Goal: Task Accomplishment & Management: Use online tool/utility

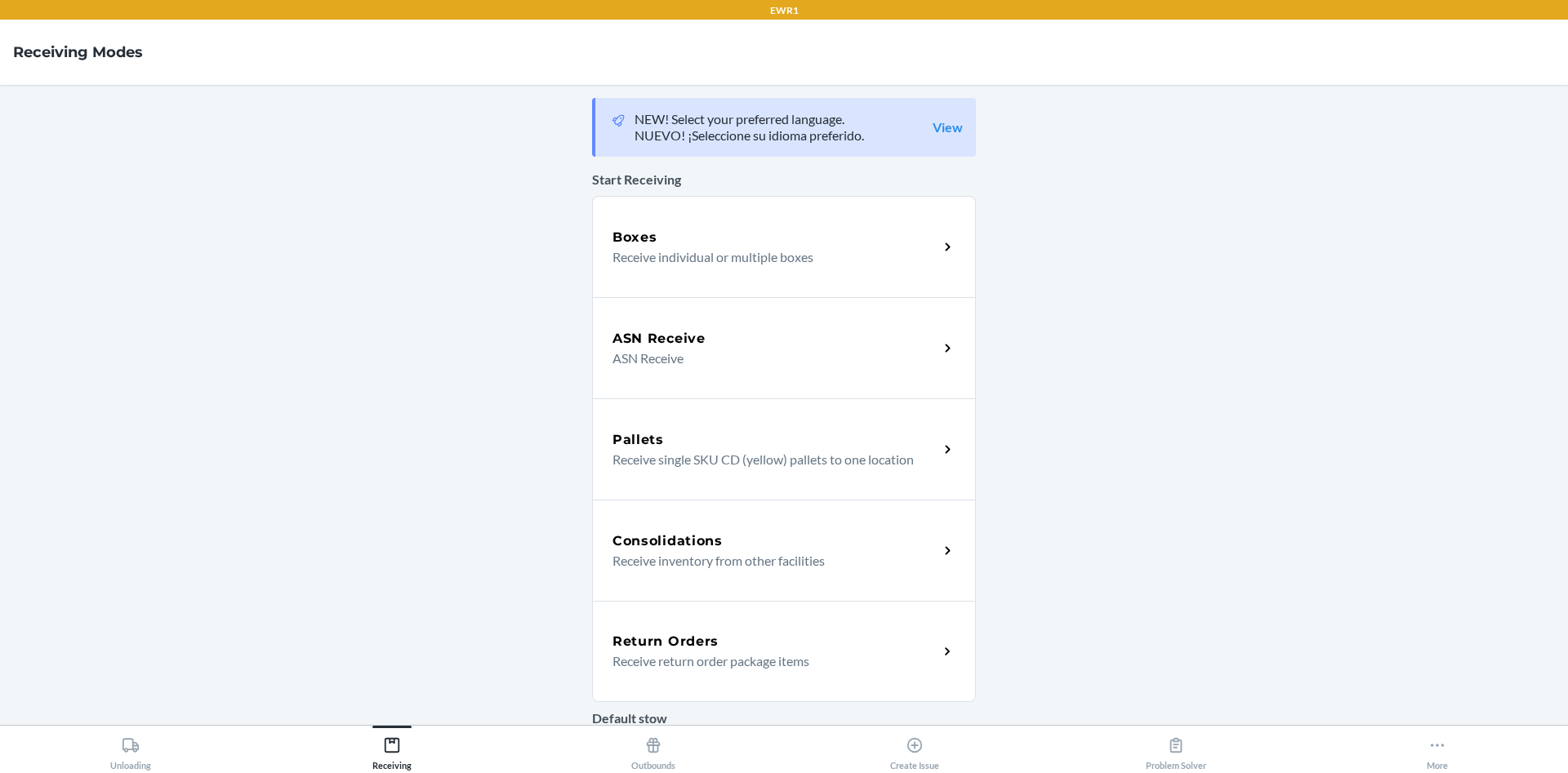
scroll to position [365, 0]
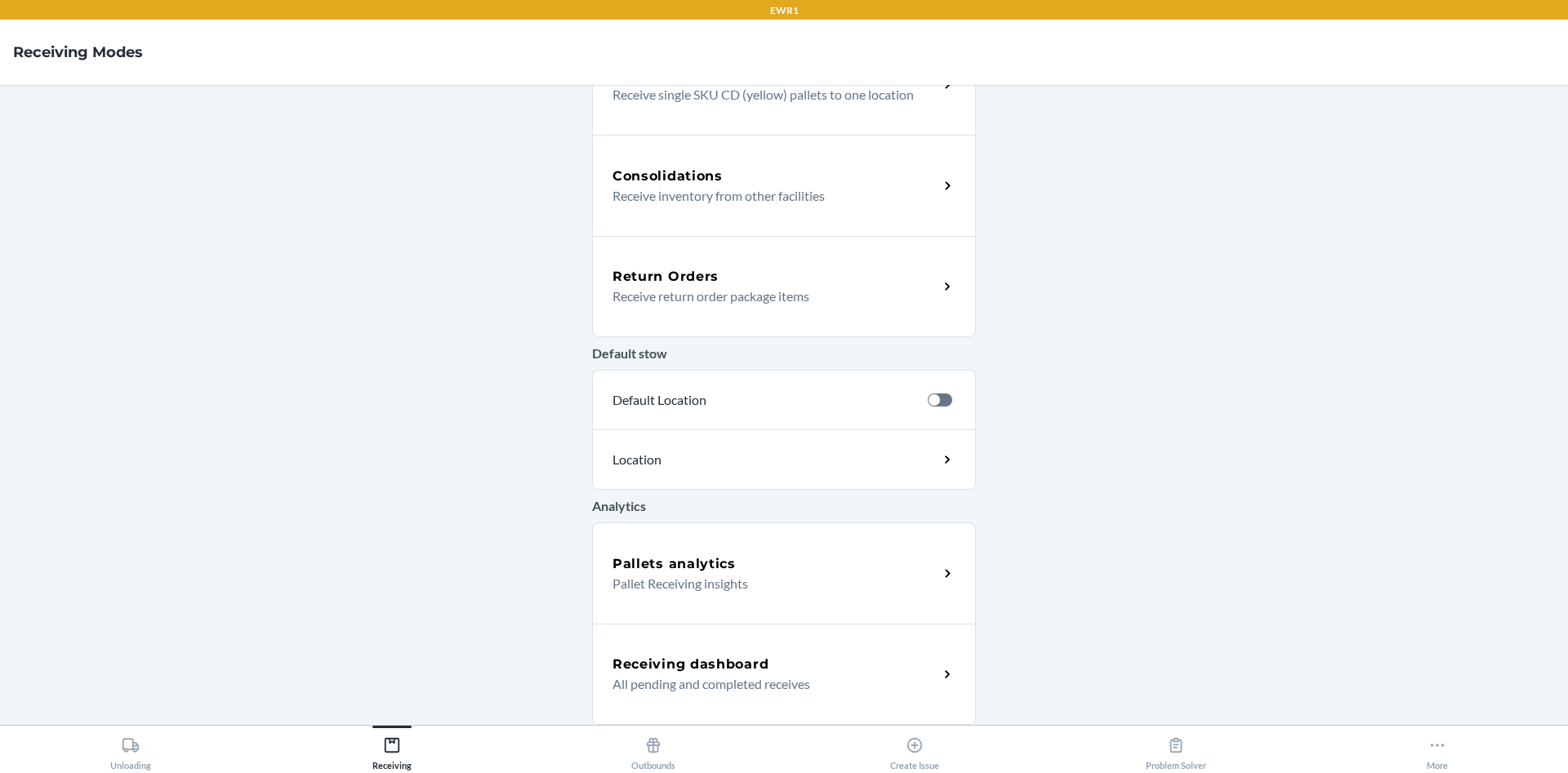
click at [725, 705] on div "Receiving dashboard All pending and completed receives" at bounding box center [784, 674] width 384 height 101
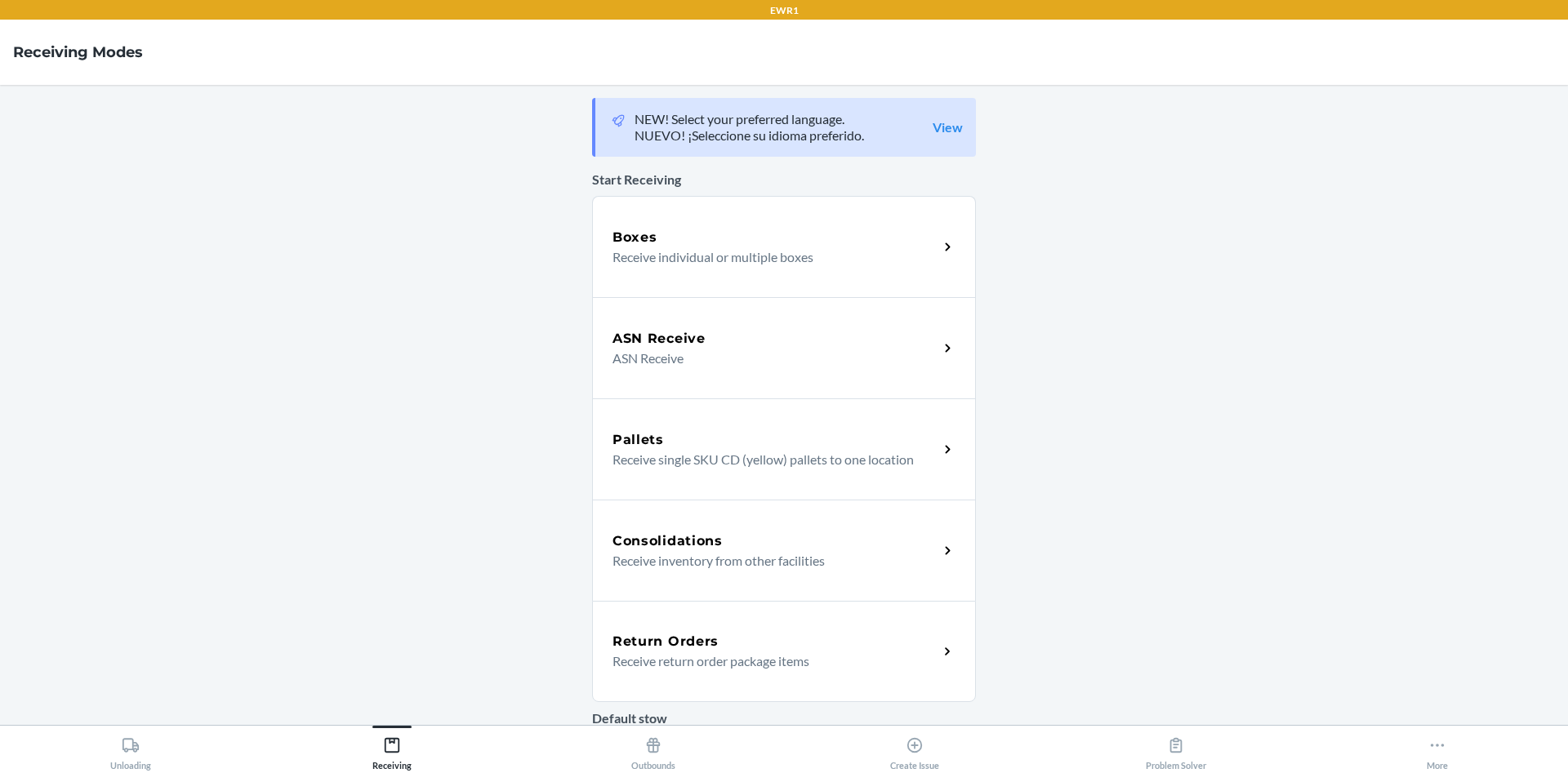
scroll to position [365, 0]
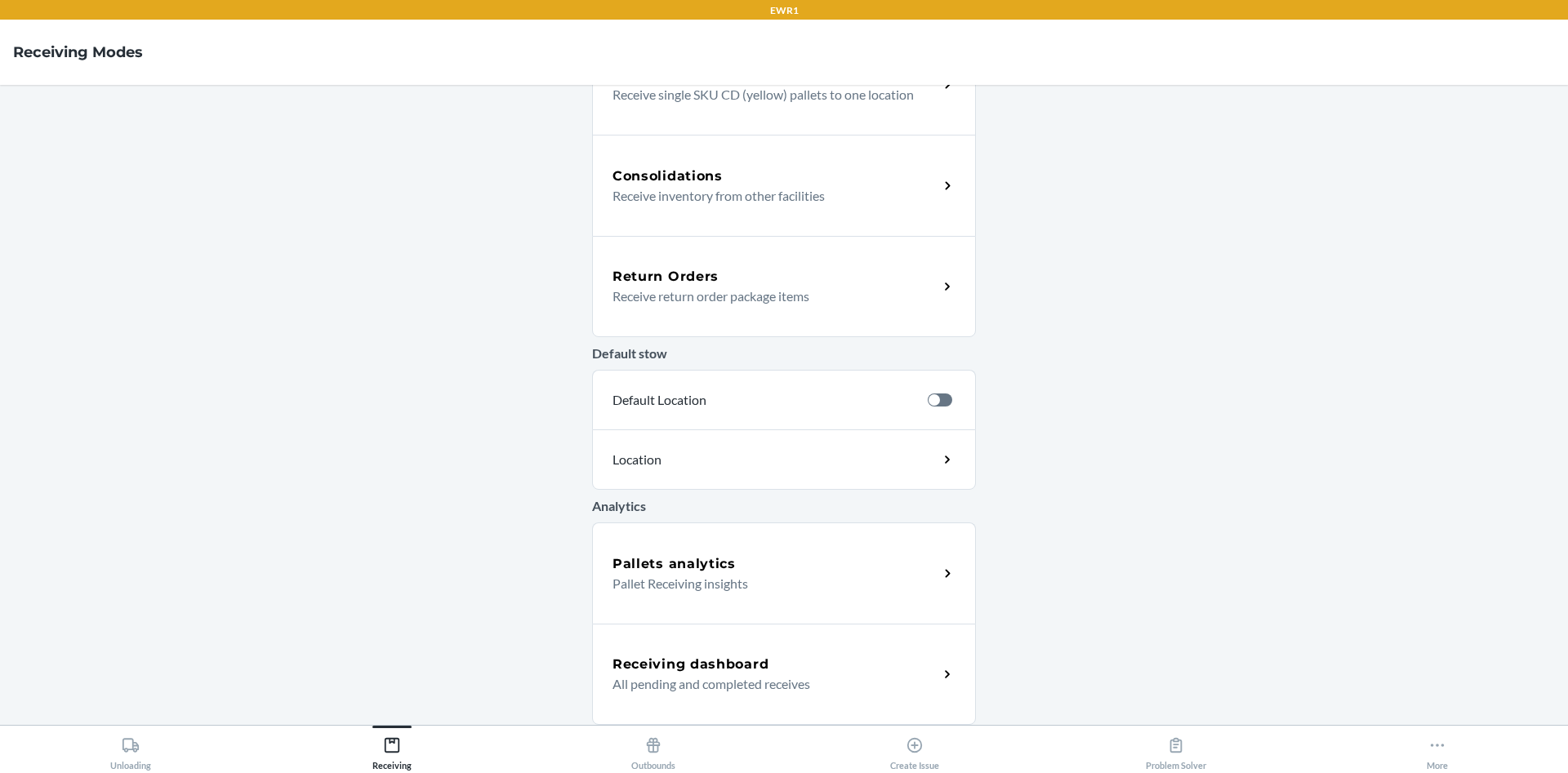
click at [747, 666] on h5 "Receiving dashboard" at bounding box center [690, 665] width 156 height 20
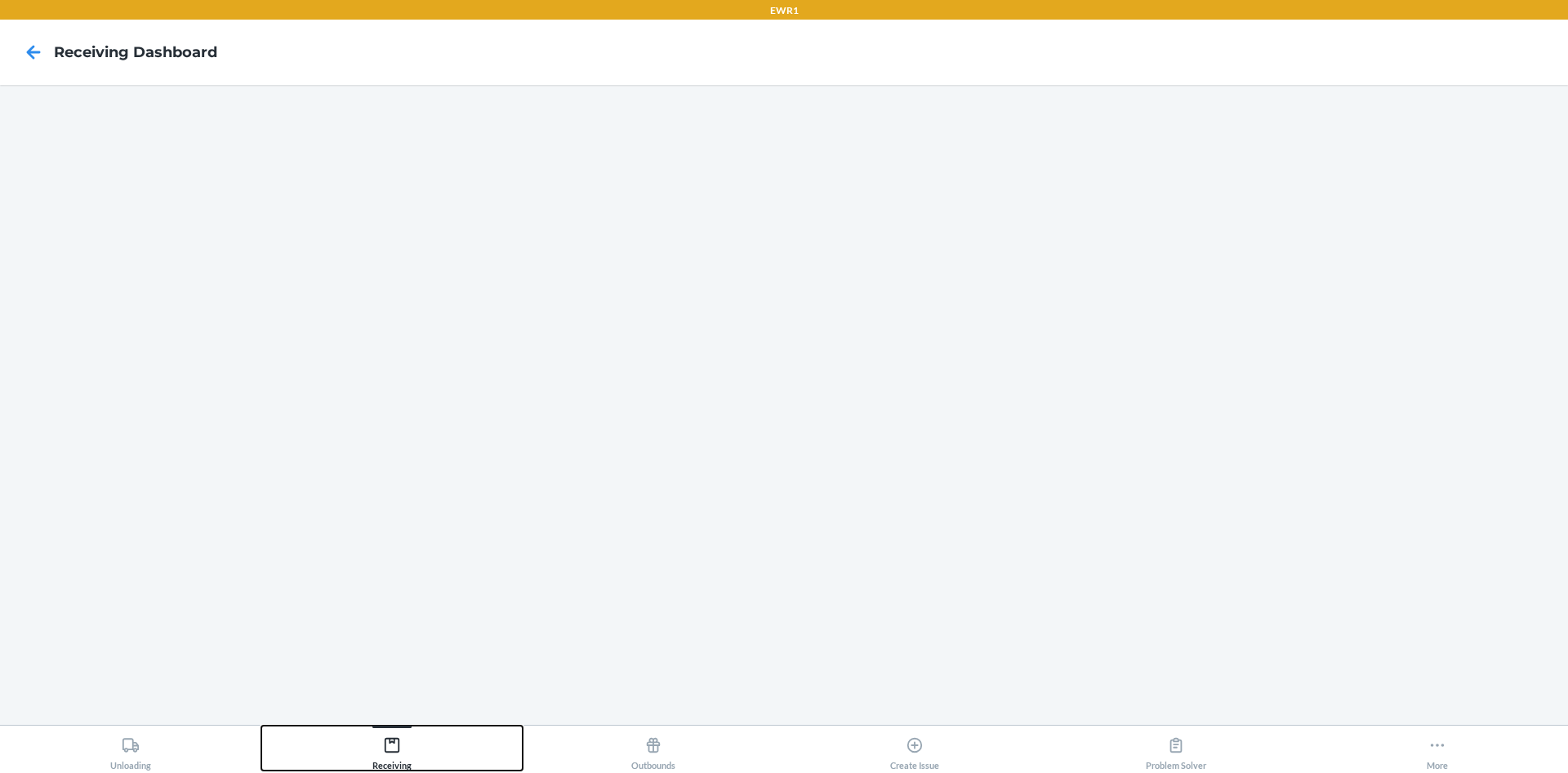
click at [400, 730] on div "Receiving" at bounding box center [391, 750] width 39 height 41
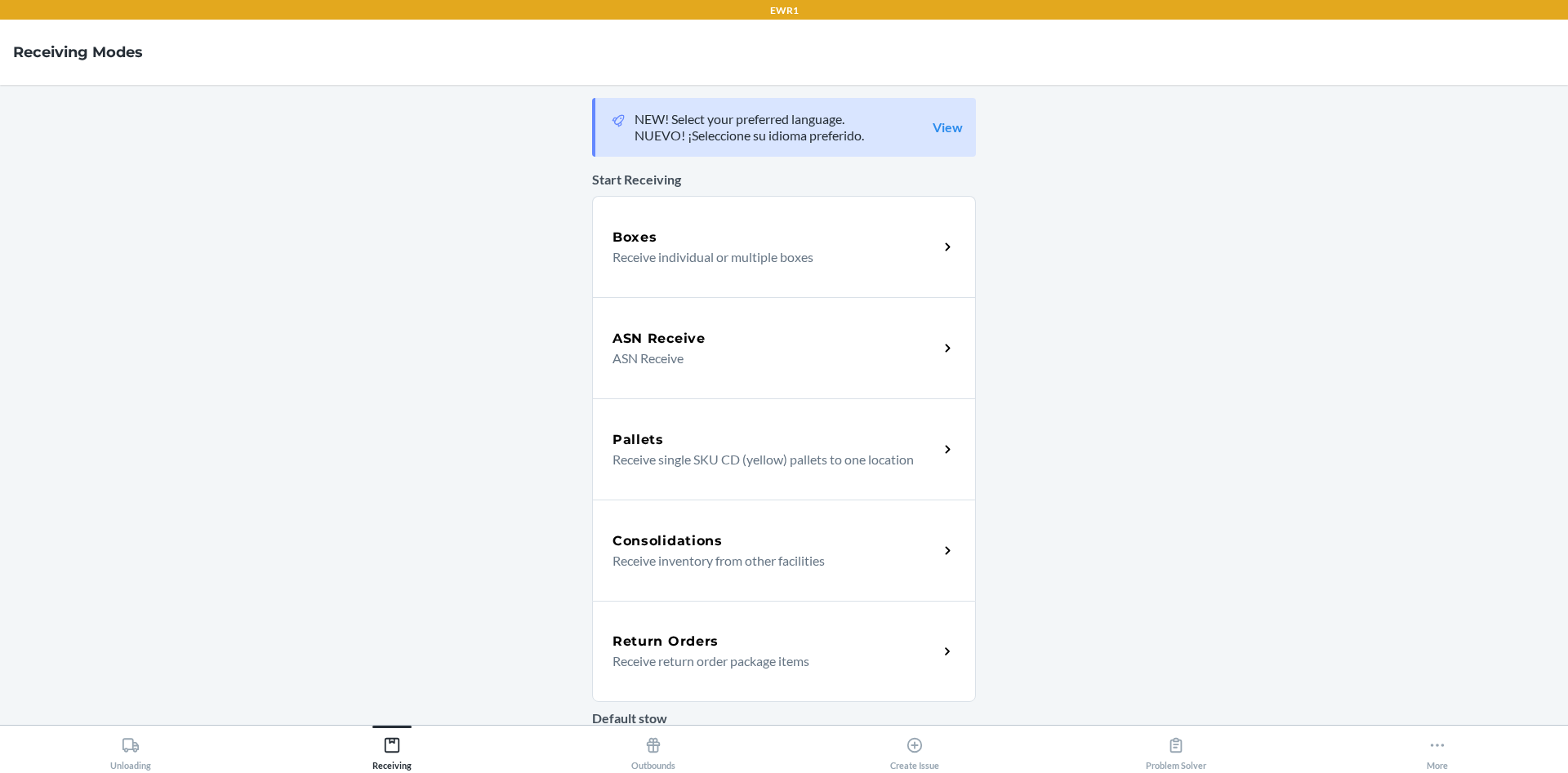
click at [757, 257] on p "Receive individual or multiple boxes" at bounding box center [769, 257] width 313 height 20
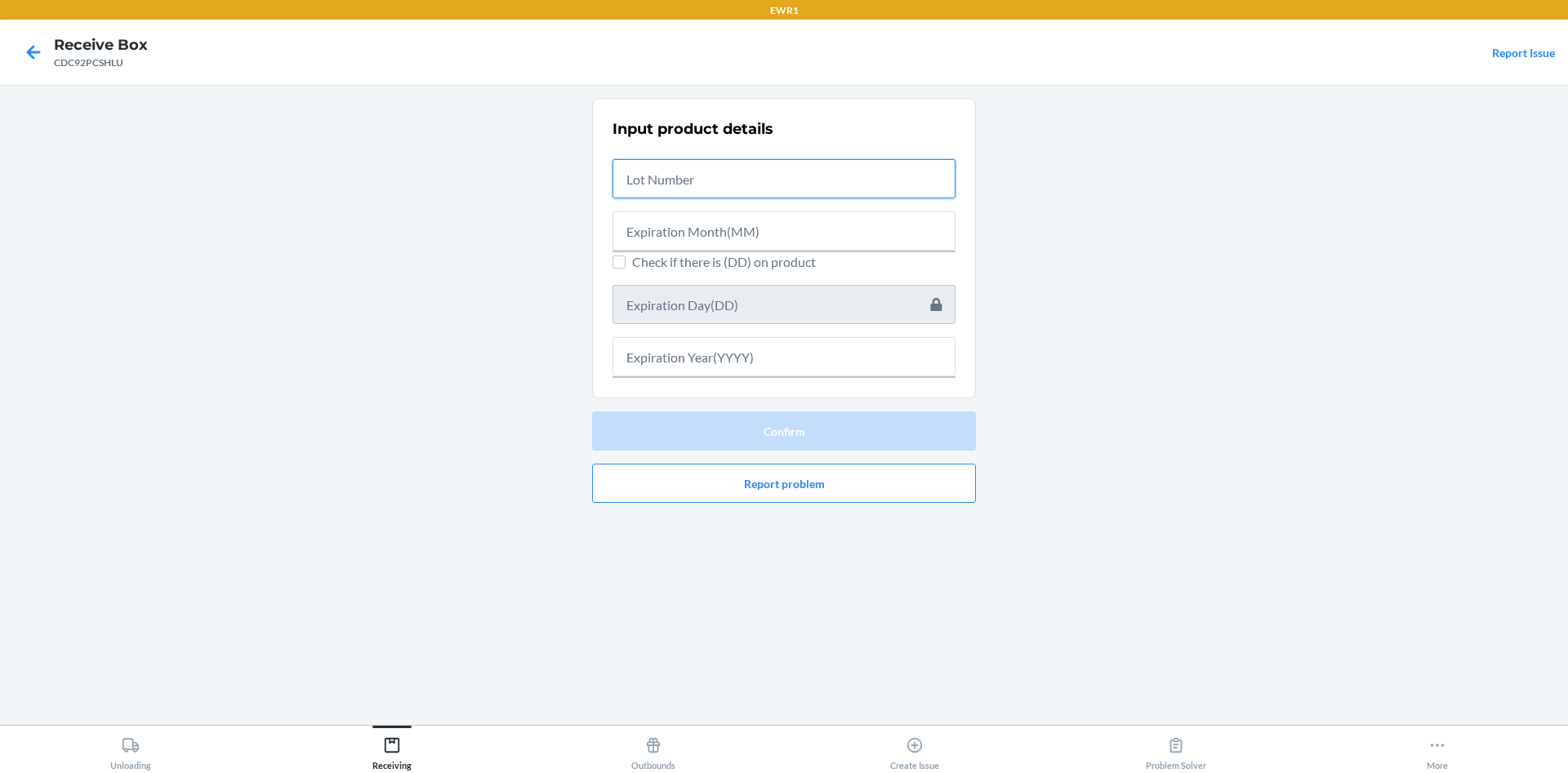
click at [729, 167] on input "text" at bounding box center [783, 178] width 343 height 39
type input "2025071811"
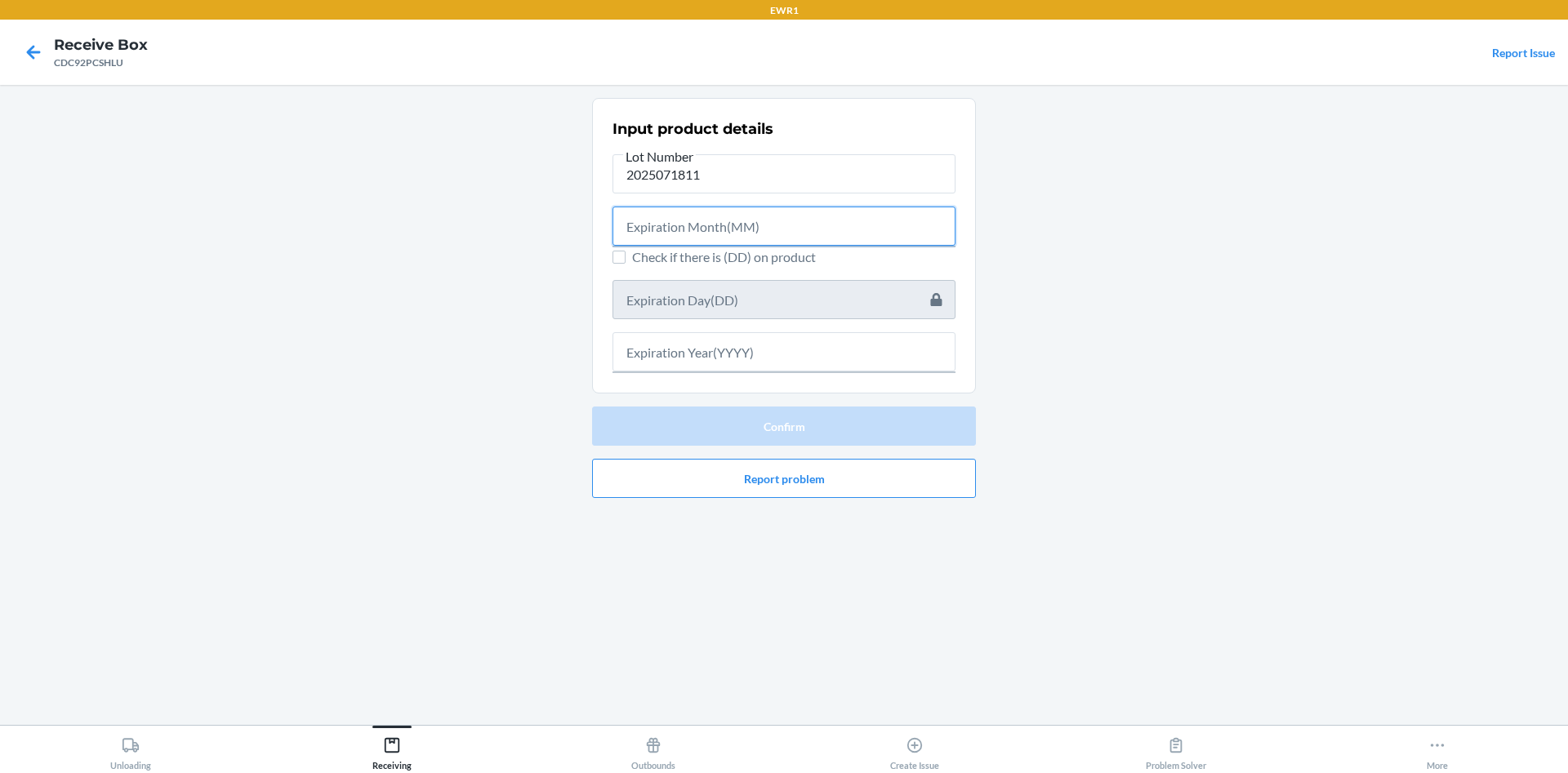
click at [736, 226] on input "text" at bounding box center [783, 226] width 343 height 39
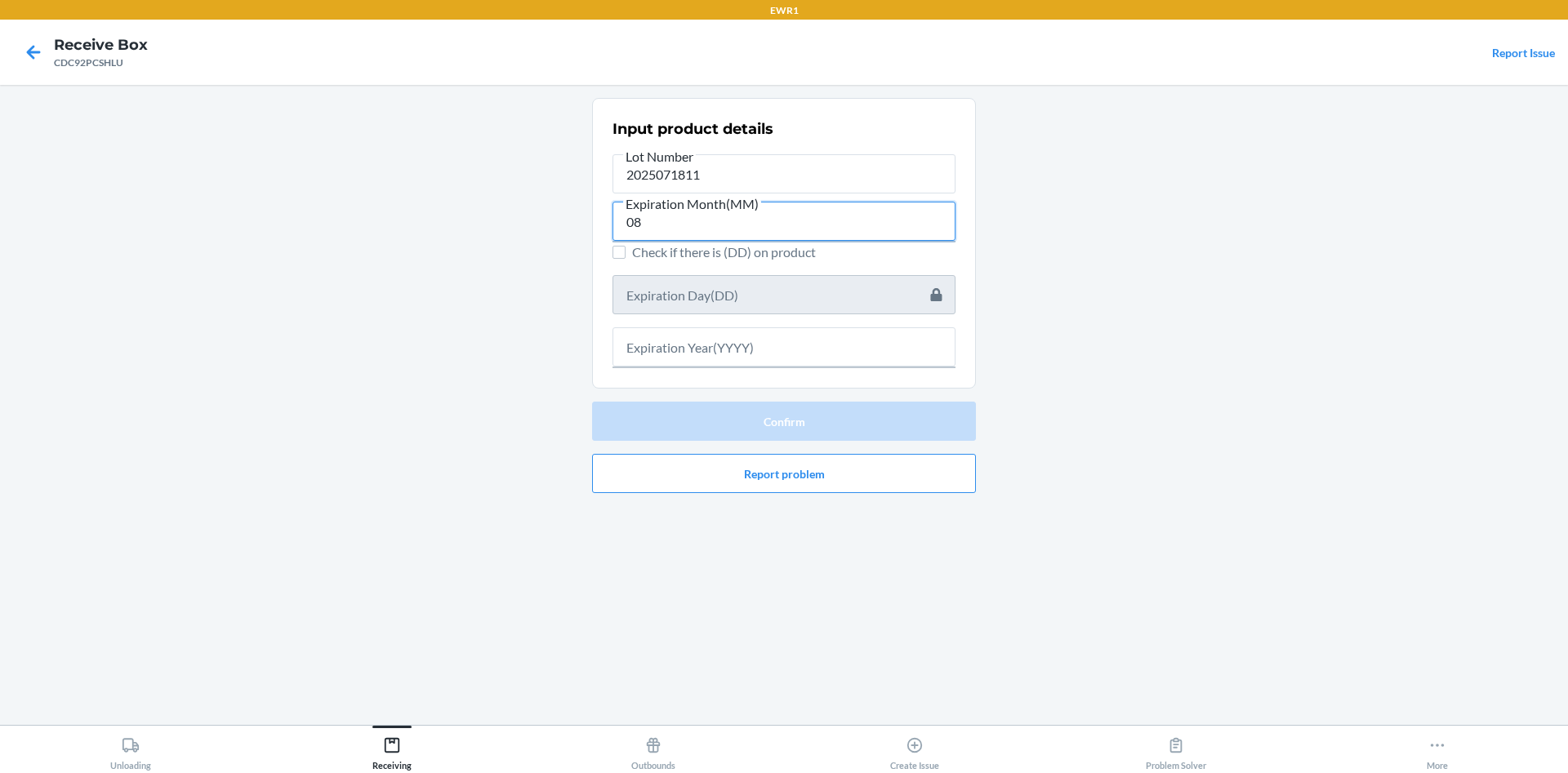
type input "08"
click at [740, 346] on input "text" at bounding box center [783, 346] width 343 height 39
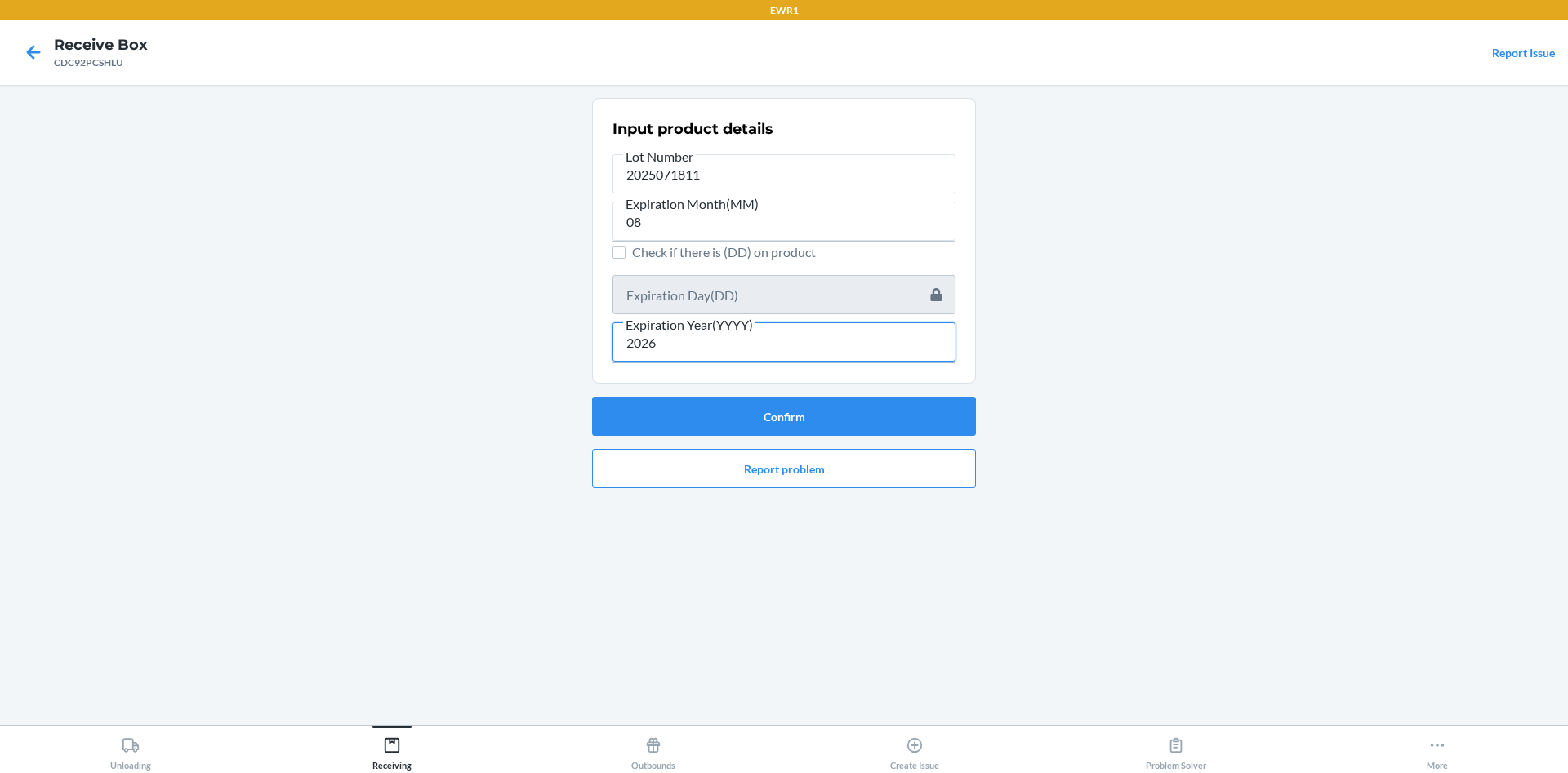
type input "2026"
click at [629, 256] on label "Check if there is (DD) on product" at bounding box center [783, 253] width 343 height 20
click at [626, 256] on input "Check if there is (DD) on product" at bounding box center [618, 252] width 13 height 13
checkbox input "true"
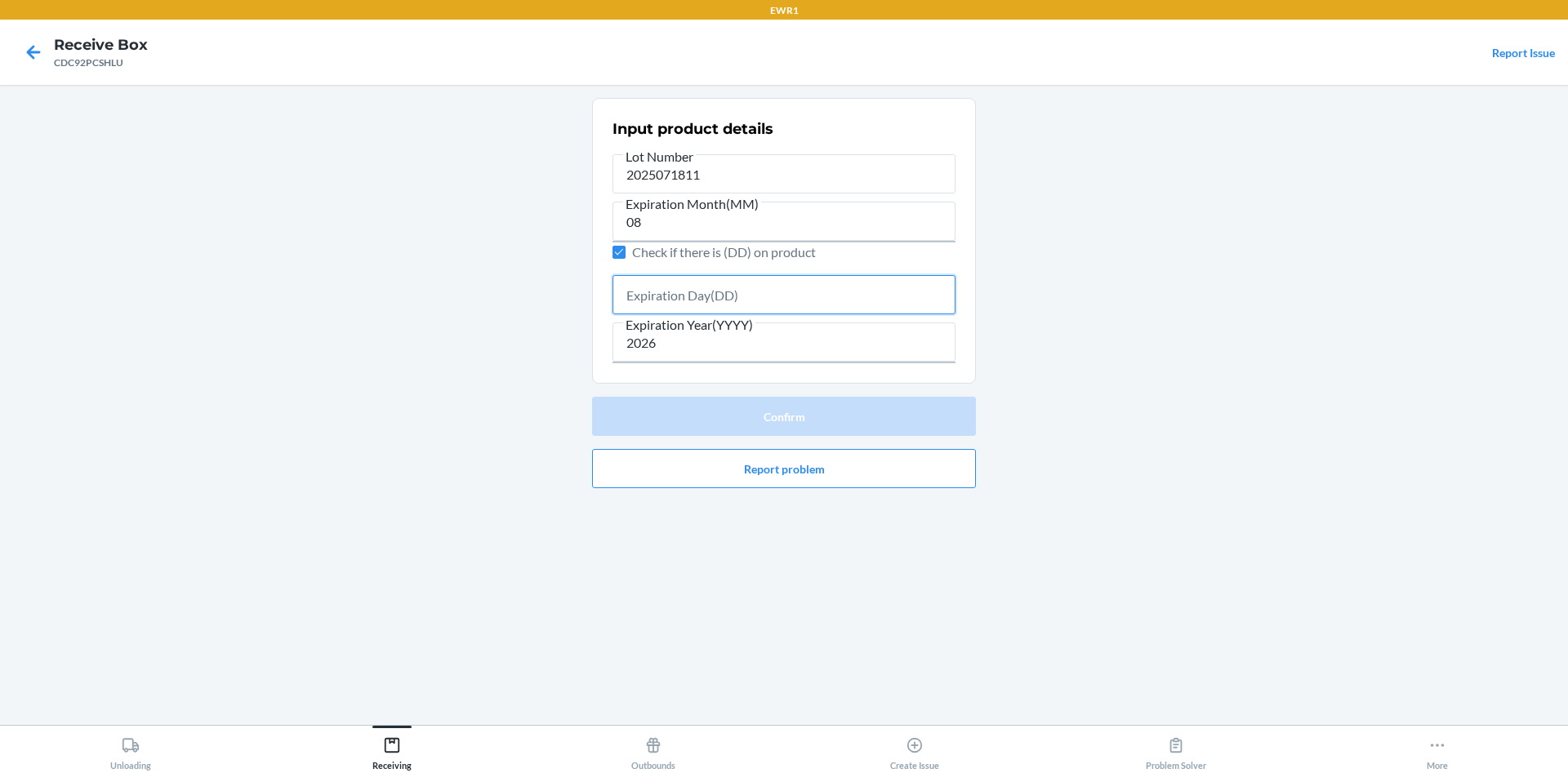
click at [668, 300] on input "text" at bounding box center [783, 295] width 343 height 39
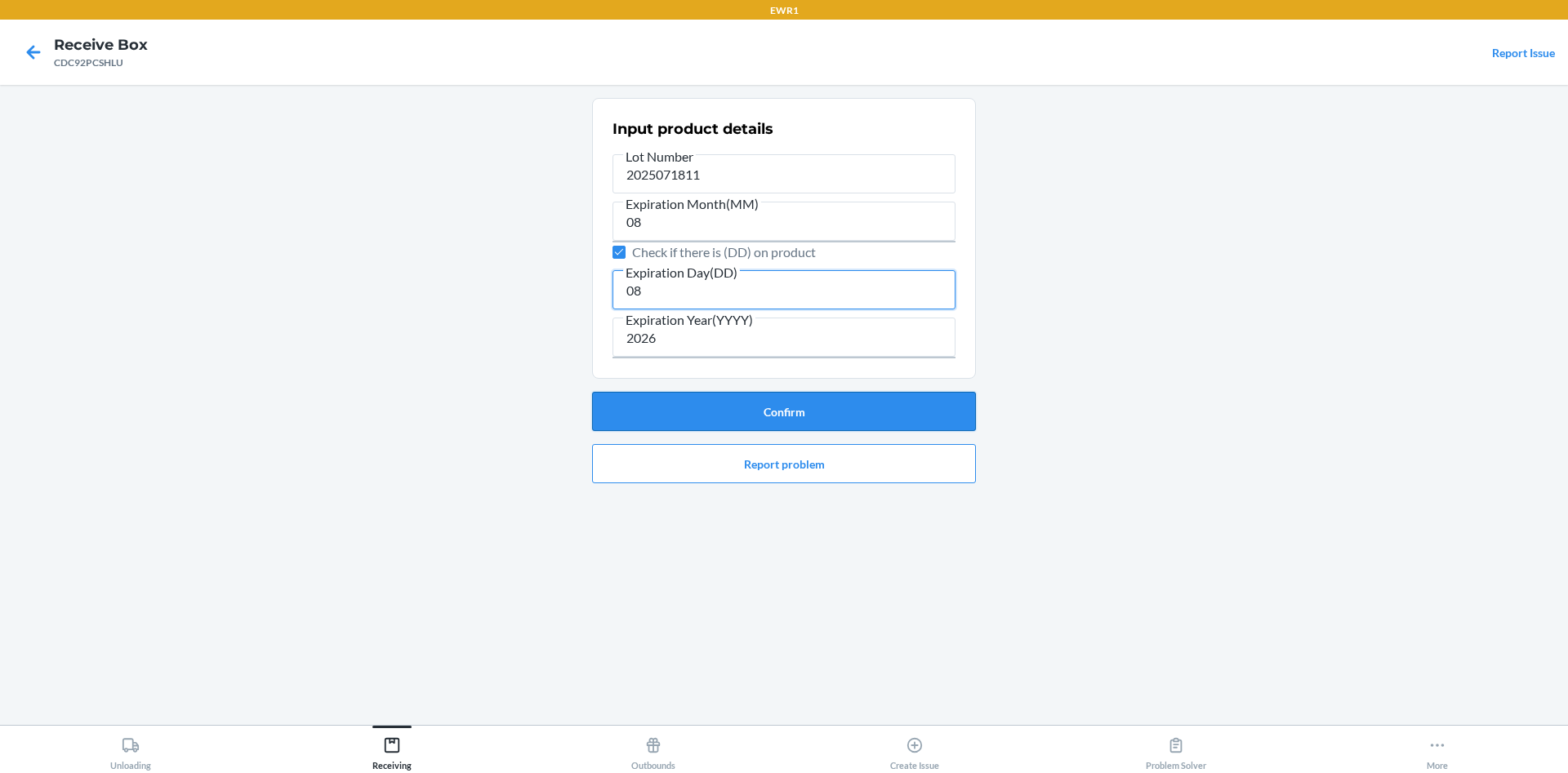
type input "08"
click at [789, 411] on button "Confirm" at bounding box center [784, 411] width 384 height 39
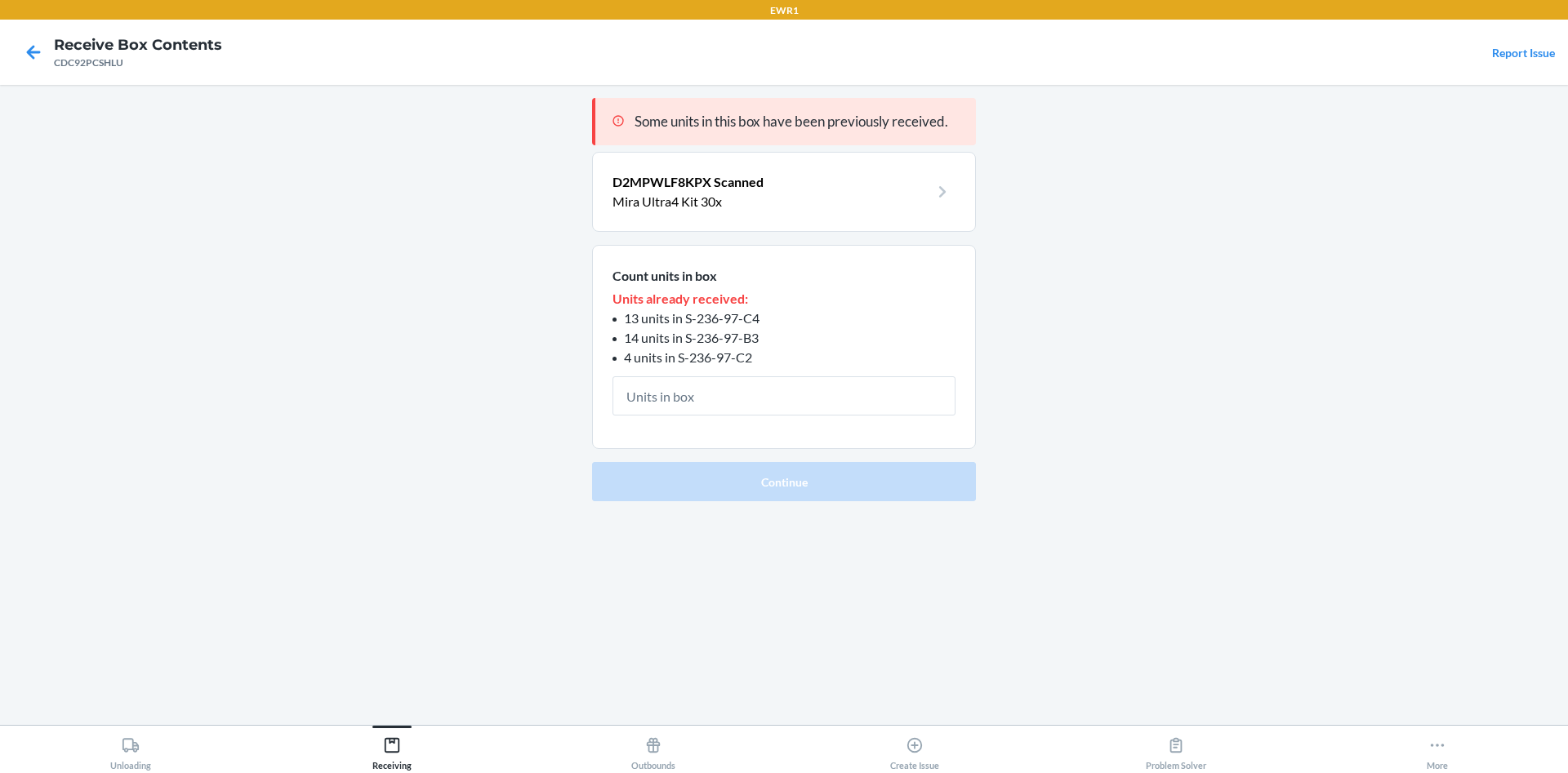
type input "1"
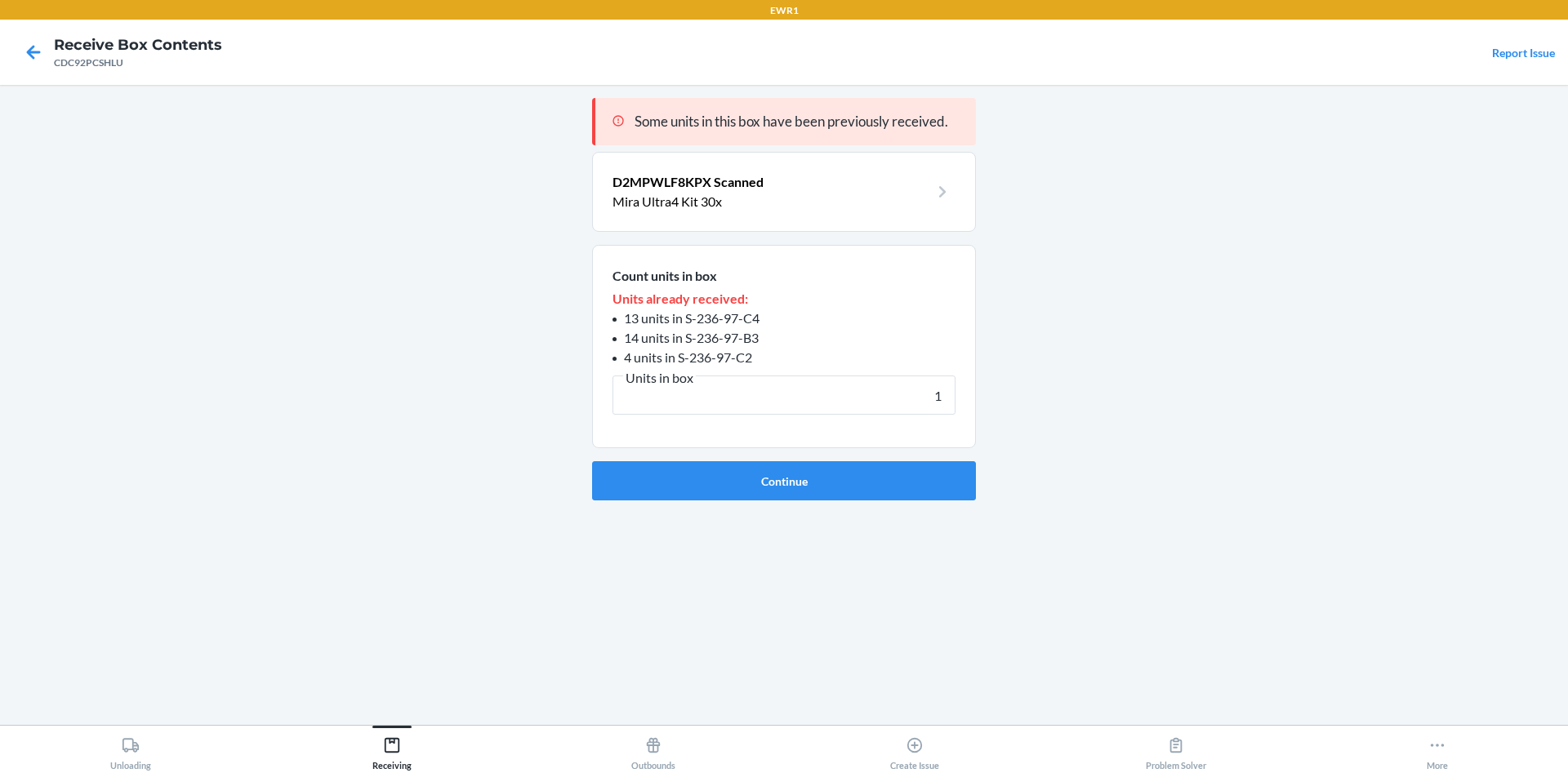
click button "Continue" at bounding box center [784, 480] width 384 height 39
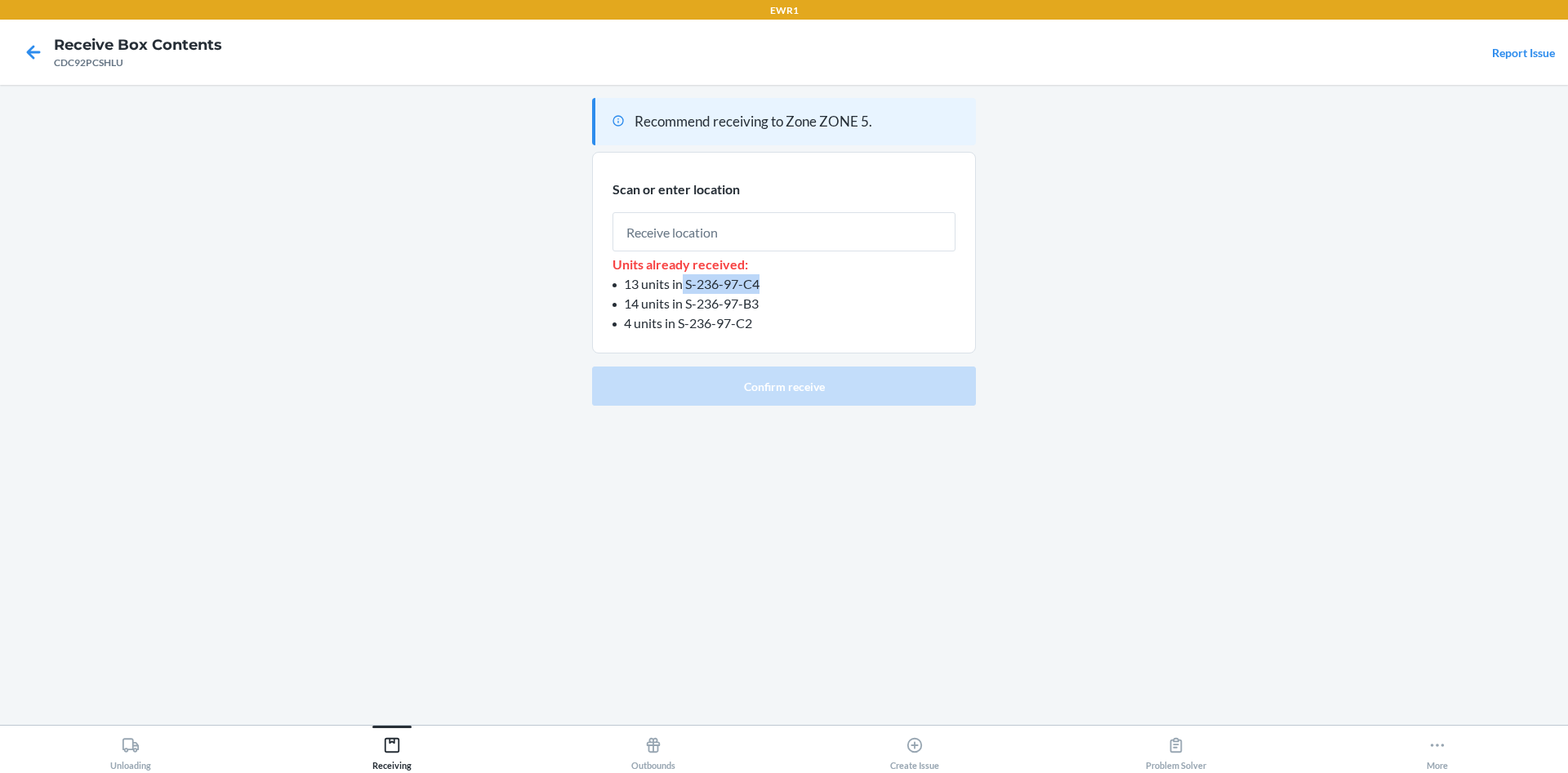
drag, startPoint x: 684, startPoint y: 286, endPoint x: 817, endPoint y: 275, distance: 133.5
click at [817, 275] on li "13 units in S-236-97-C4" at bounding box center [783, 285] width 343 height 20
copy span "S-236-97-C4"
click at [843, 228] on input "text" at bounding box center [783, 231] width 343 height 39
paste input "S-236-97-C4"
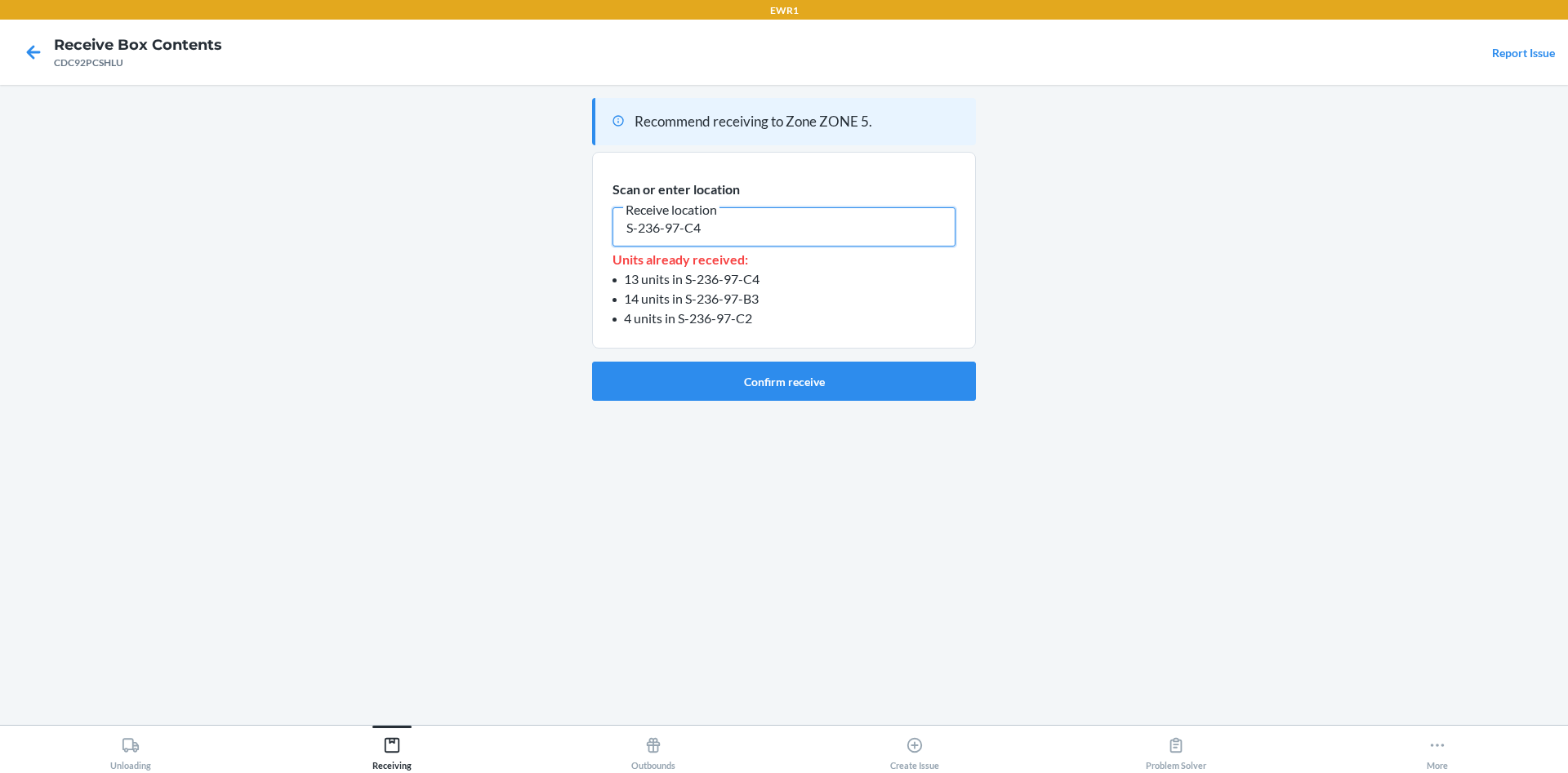
click at [843, 228] on input "S-236-97-C4" at bounding box center [783, 226] width 343 height 39
type input "S-236-97-C4"
